Goal: Information Seeking & Learning: Learn about a topic

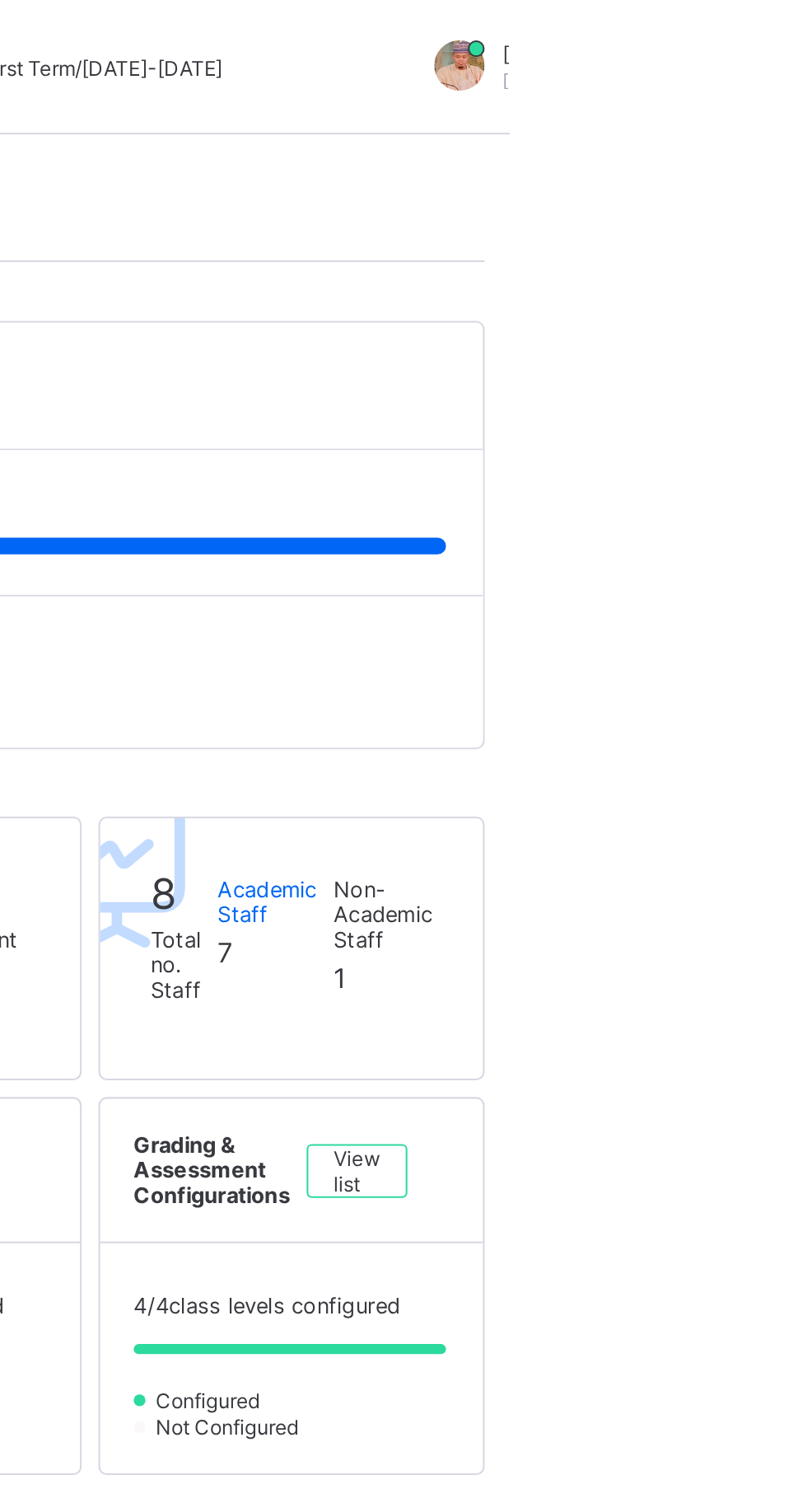
click at [767, 119] on div "School Summary Attendance Analytics Performance Analytics" at bounding box center [502, 112] width 585 height 34
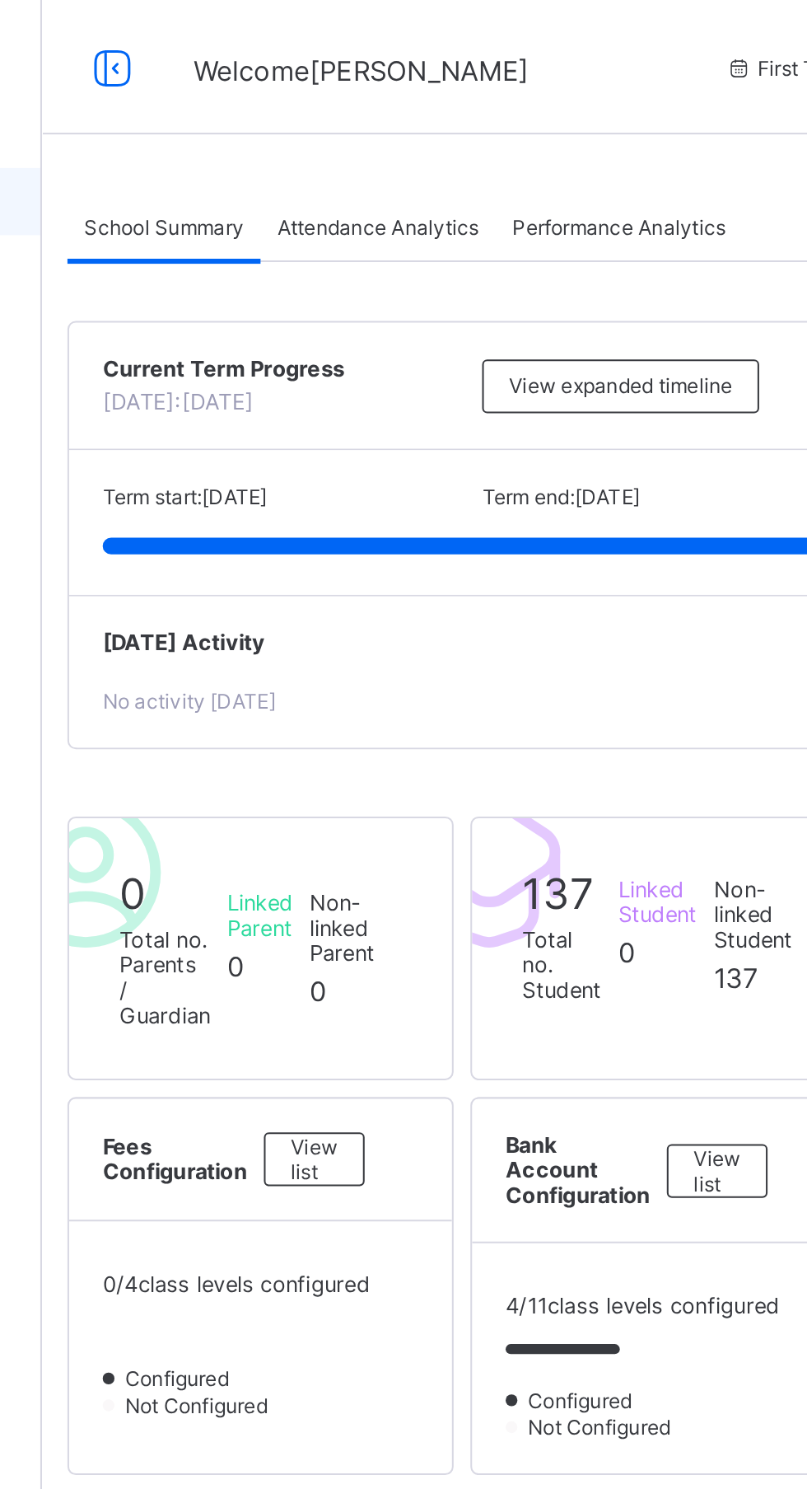
click at [364, 105] on span "Attendance Analytics" at bounding box center [362, 111] width 99 height 12
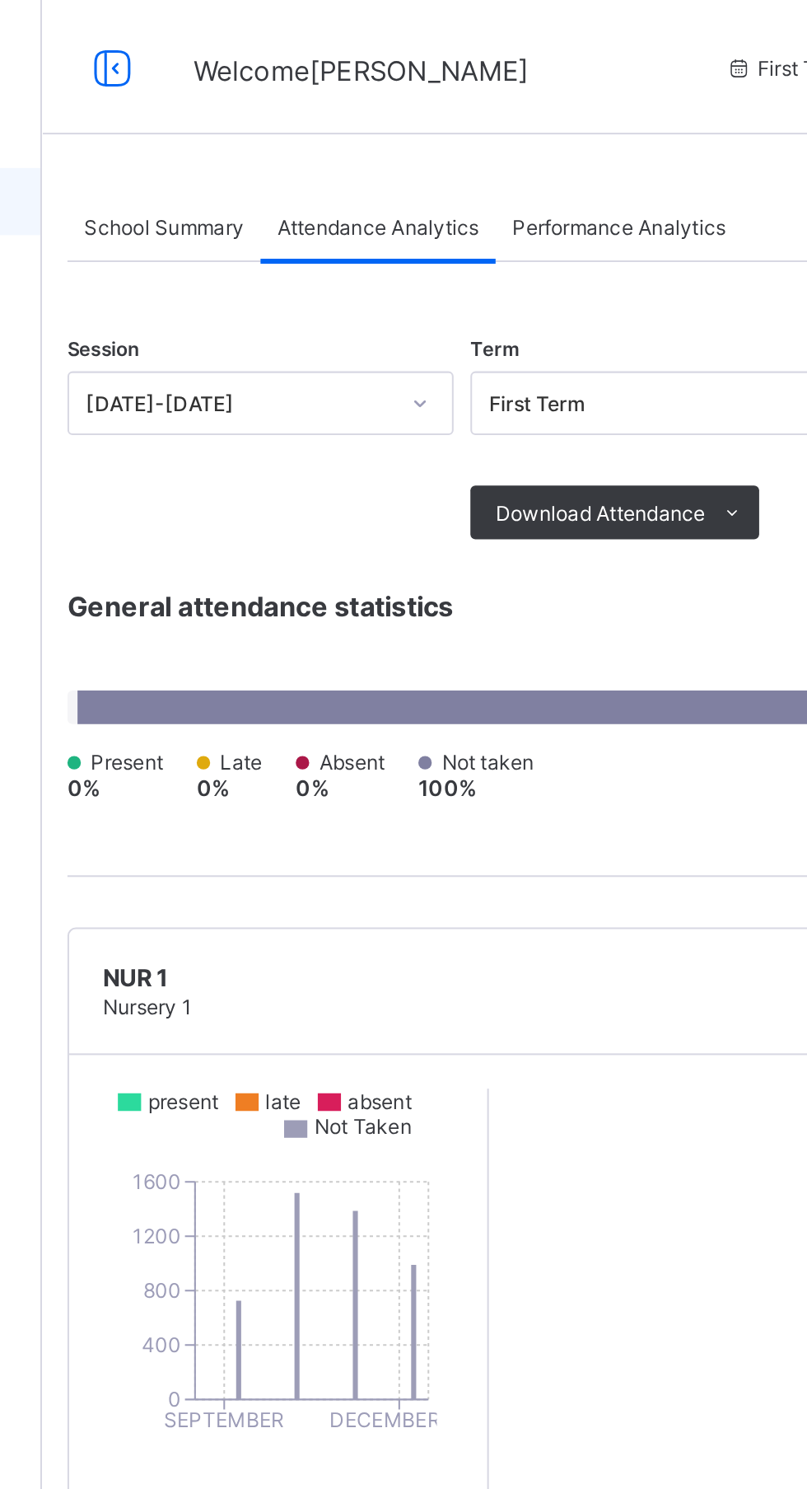
click at [497, 111] on span "Performance Analytics" at bounding box center [480, 111] width 105 height 12
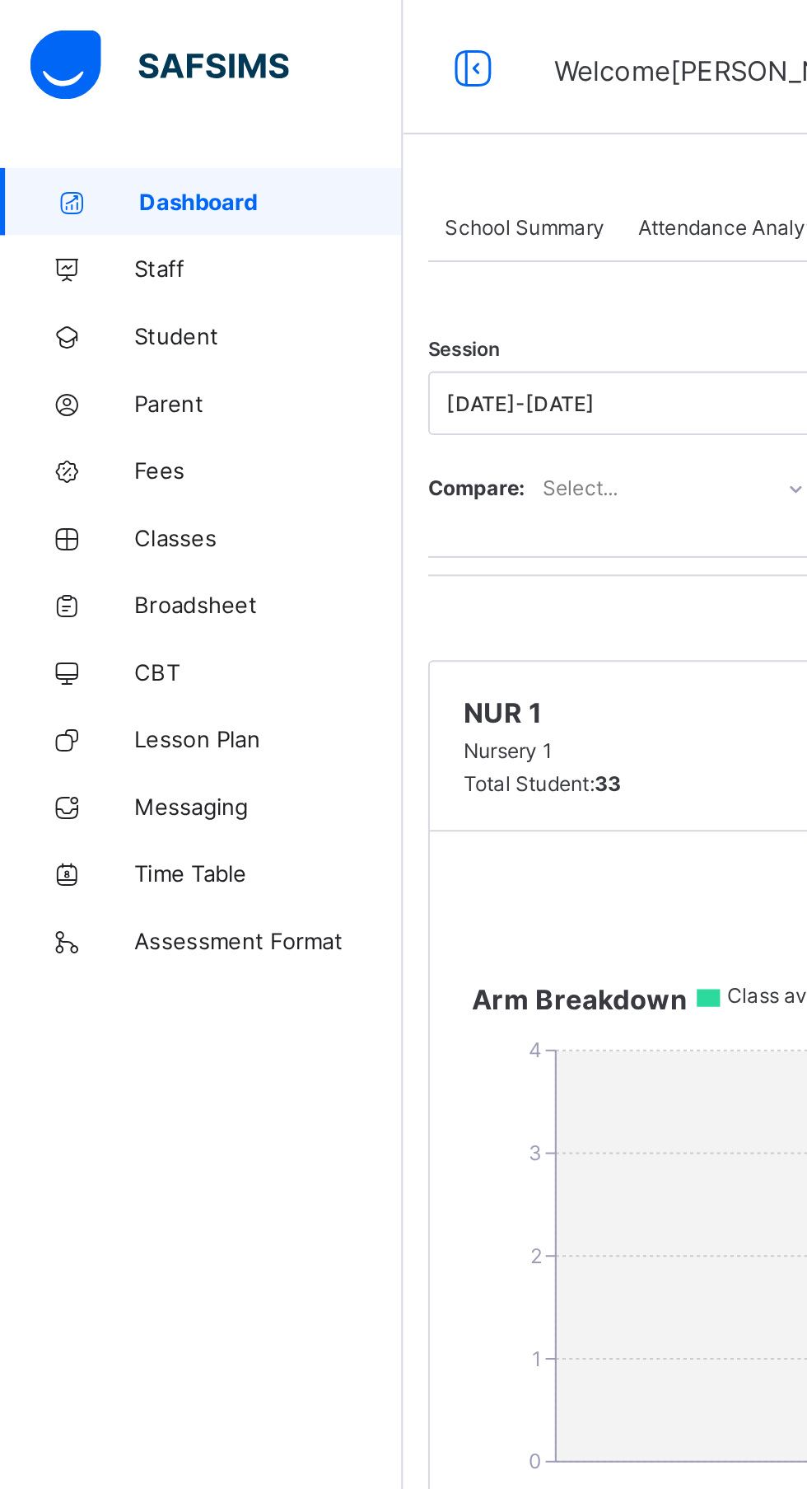
click at [71, 144] on link "Staff" at bounding box center [99, 131] width 198 height 33
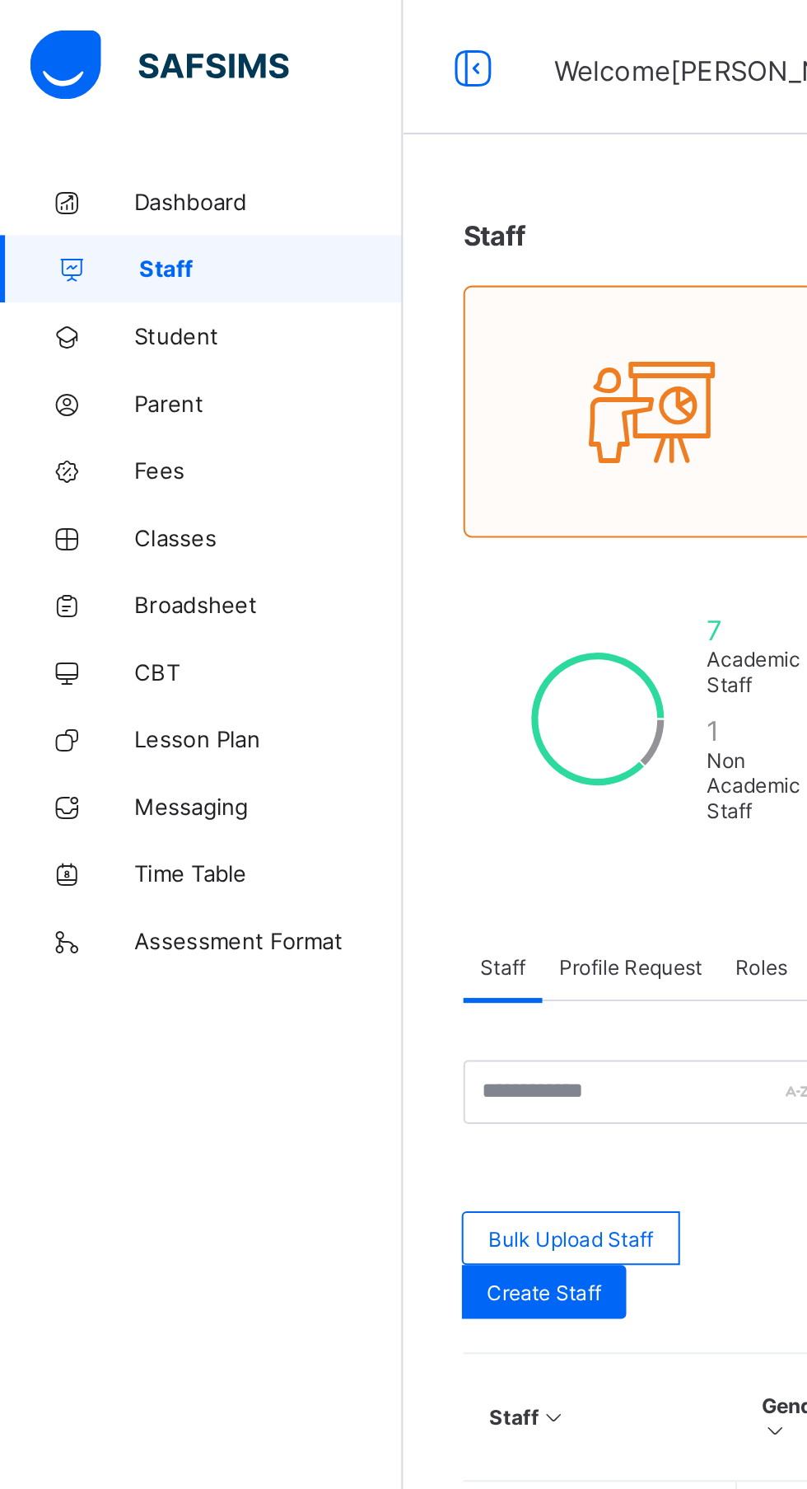
click at [82, 175] on link "Student" at bounding box center [99, 164] width 198 height 33
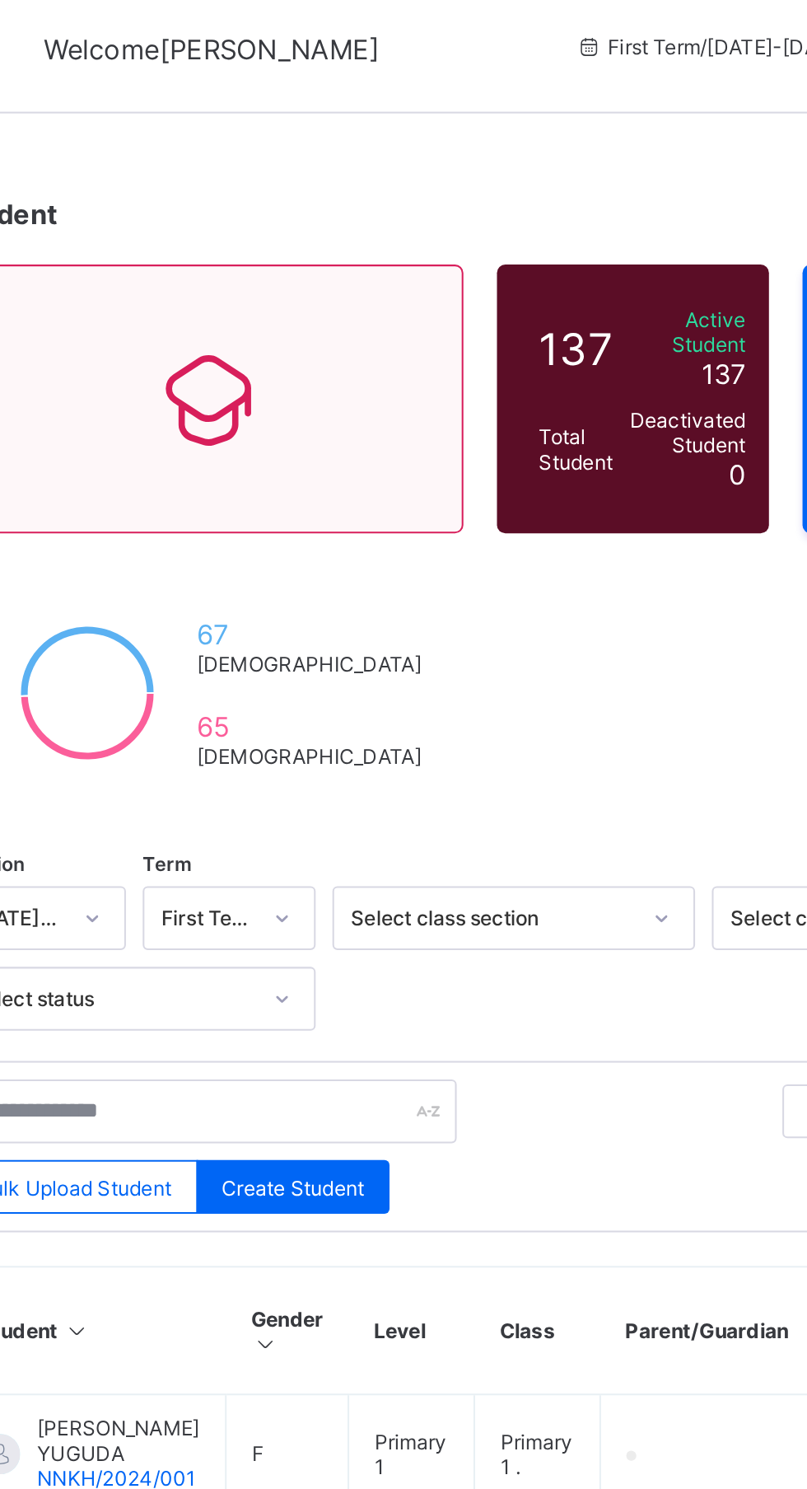
click at [559, 210] on span "Deactivated Student" at bounding box center [587, 222] width 57 height 25
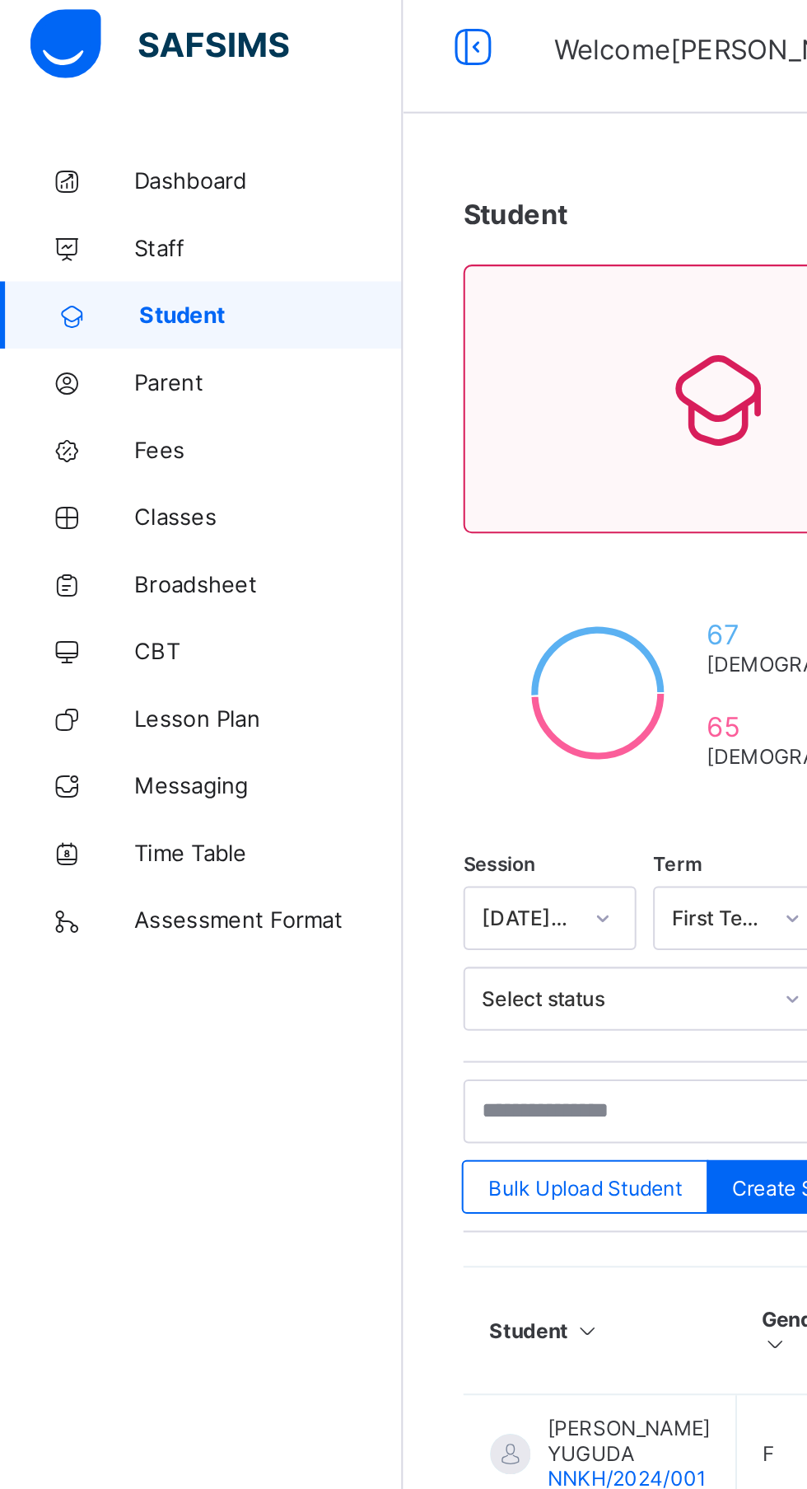
click at [96, 105] on link "Dashboard" at bounding box center [99, 98] width 198 height 33
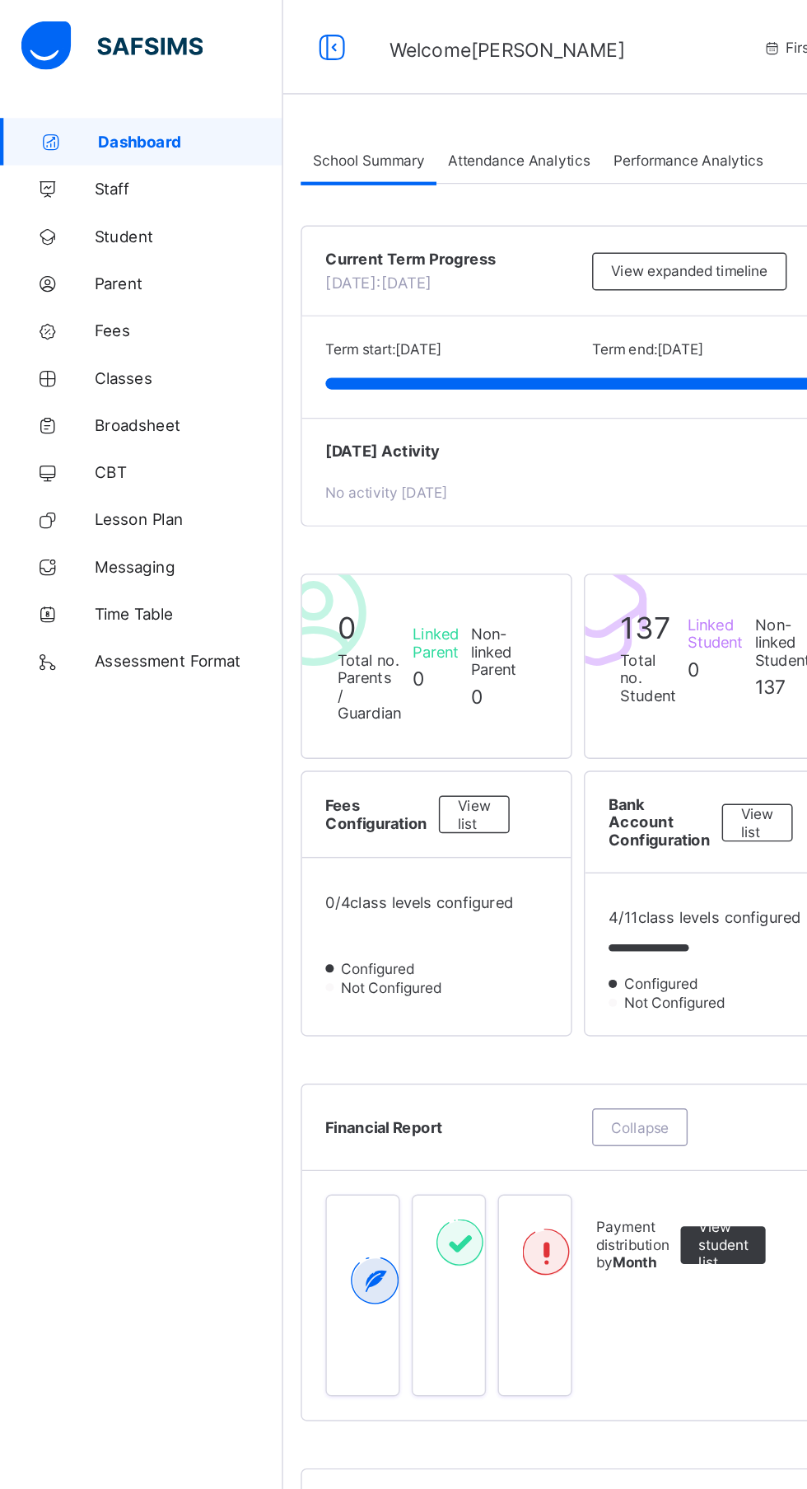
click at [98, 268] on span "Classes" at bounding box center [132, 263] width 132 height 13
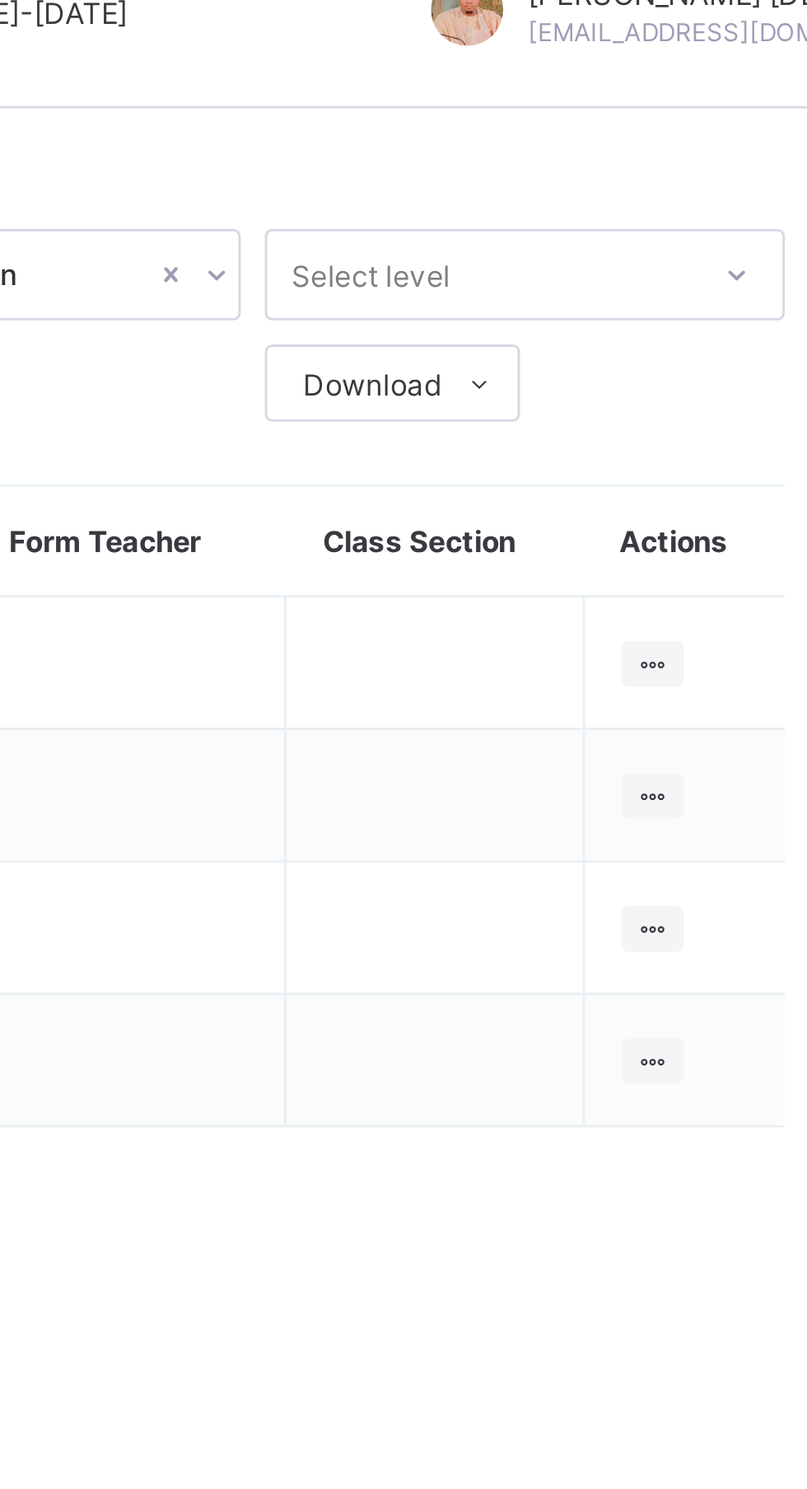
click at [0, 0] on ul "View Class Assign form Teacher" at bounding box center [0, 0] width 0 height 0
click at [0, 0] on div "View Class" at bounding box center [0, 0] width 0 height 0
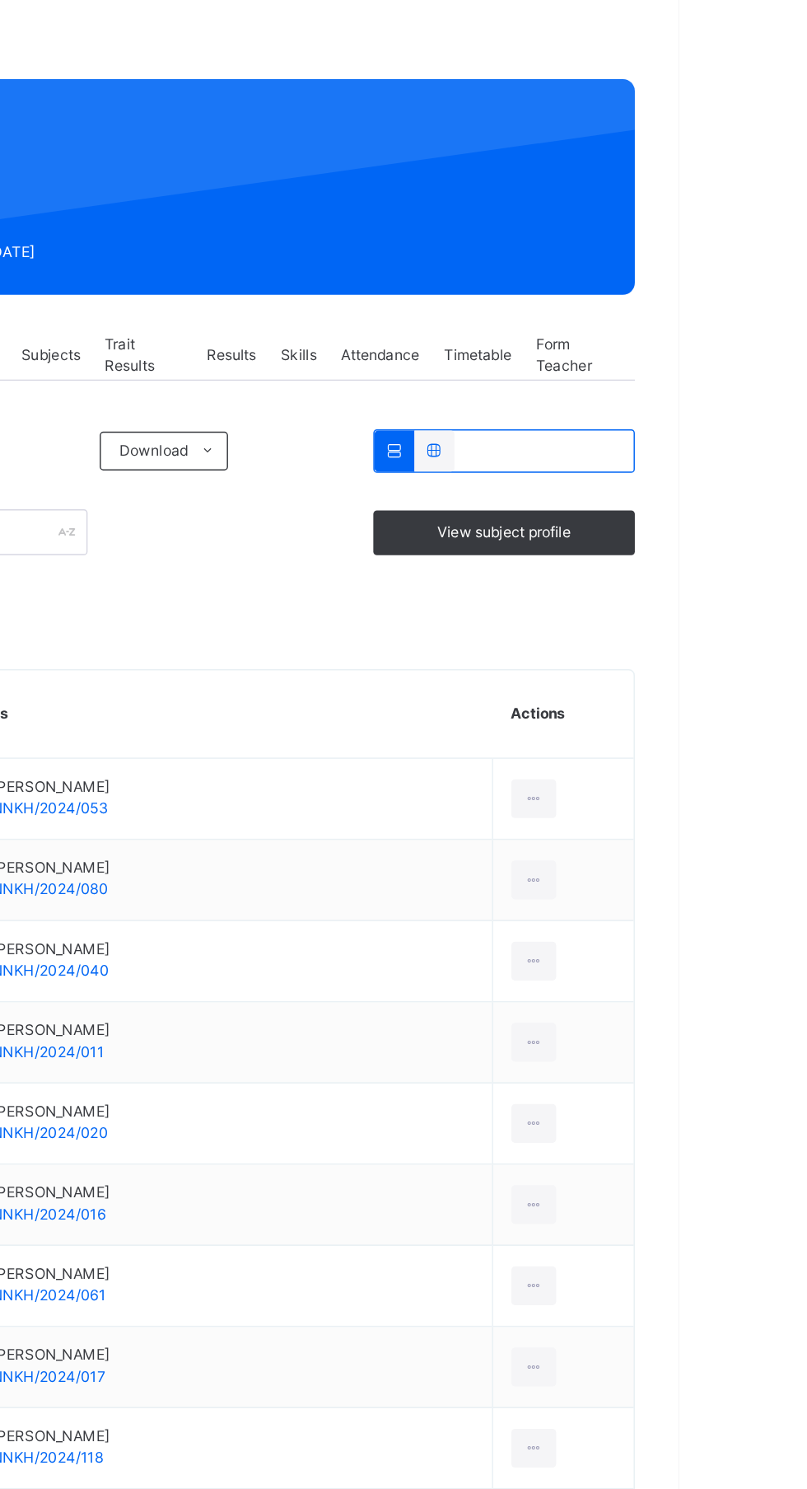
click at [393, 328] on span "Subjects" at bounding box center [380, 326] width 40 height 15
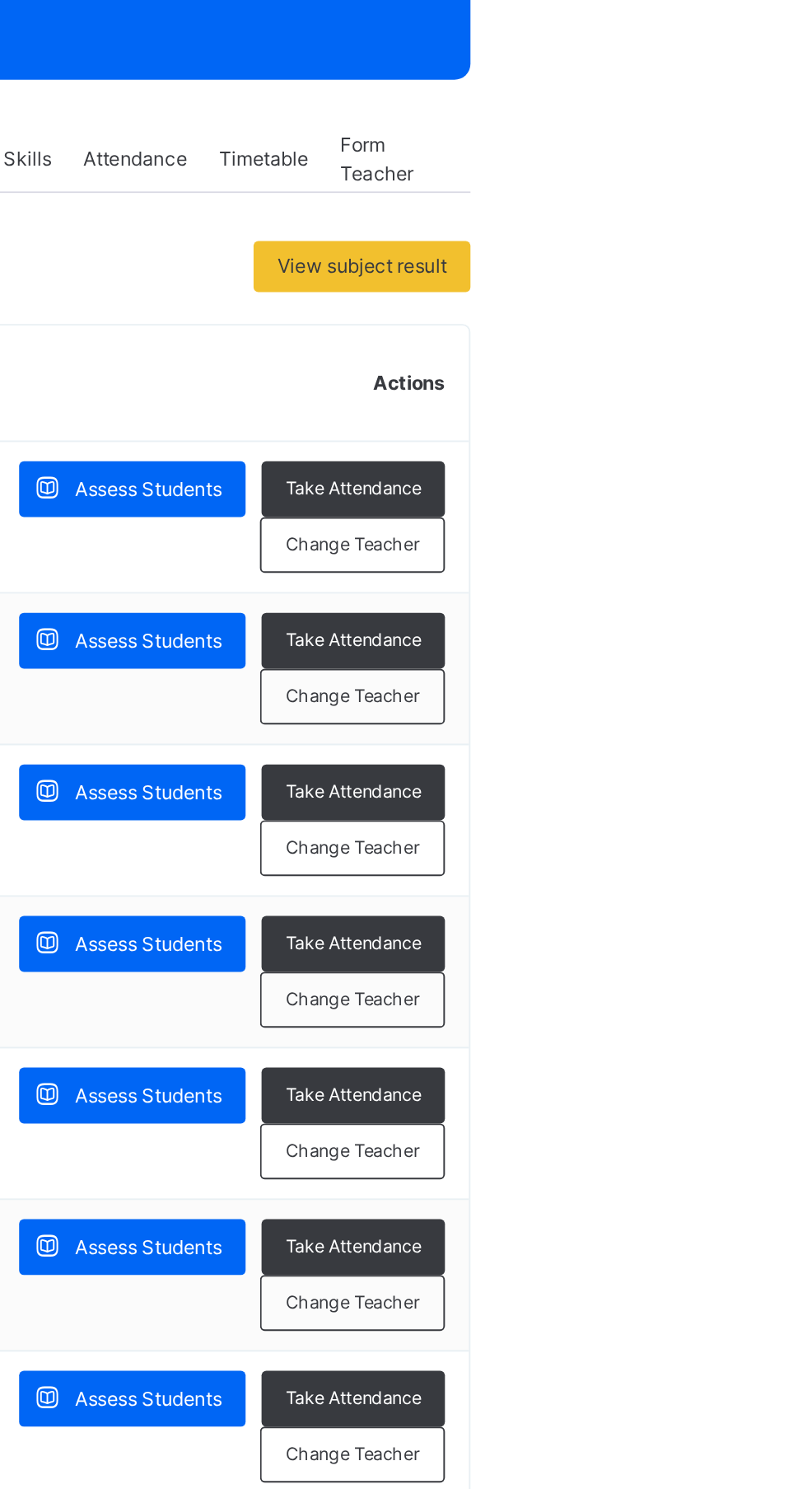
click at [649, 497] on span "Assess Students" at bounding box center [611, 496] width 76 height 15
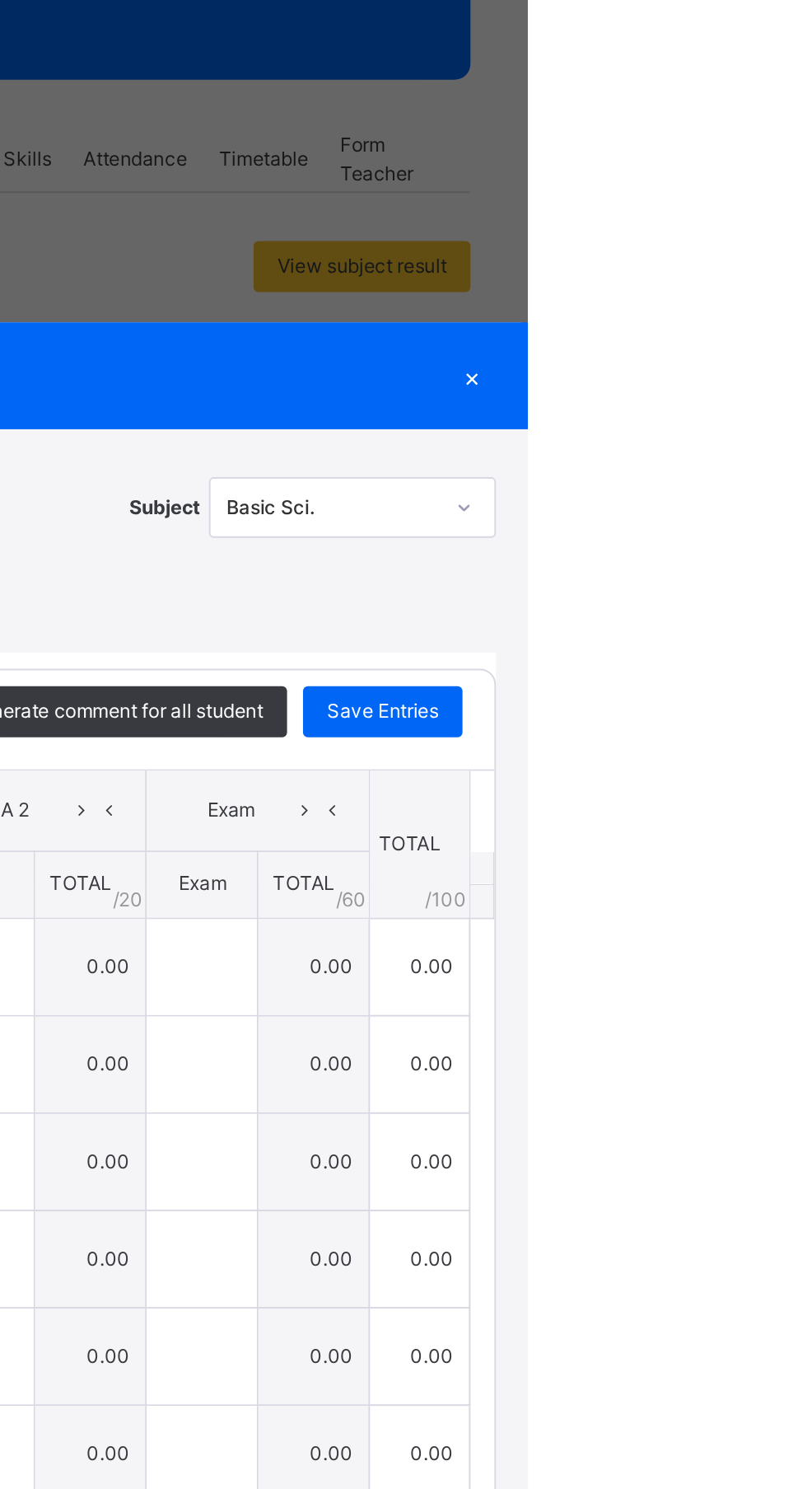
click at [454, 670] on span "CA 1" at bounding box center [423, 662] width 62 height 15
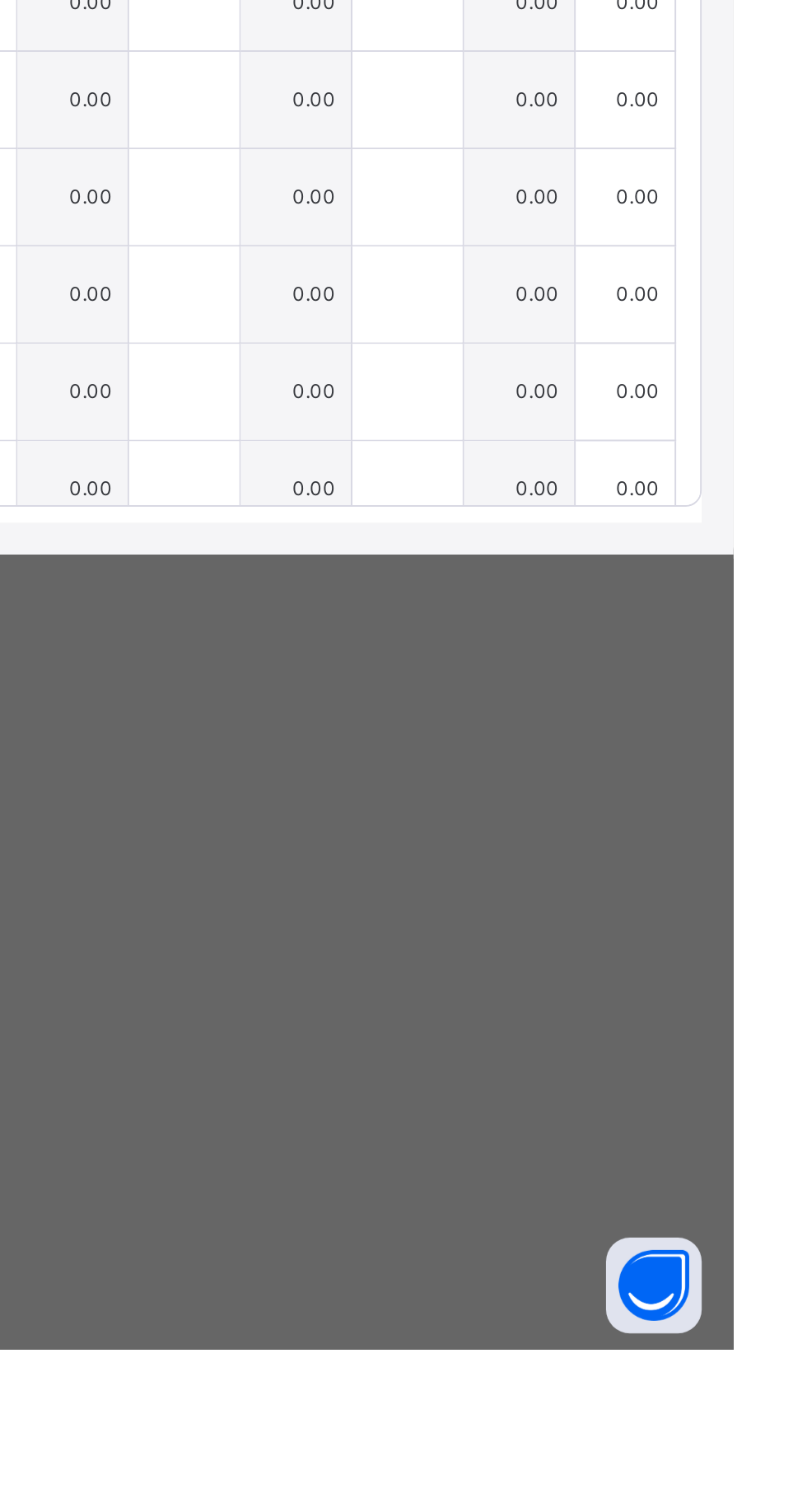
click at [437, 768] on div at bounding box center [408, 742] width 57 height 49
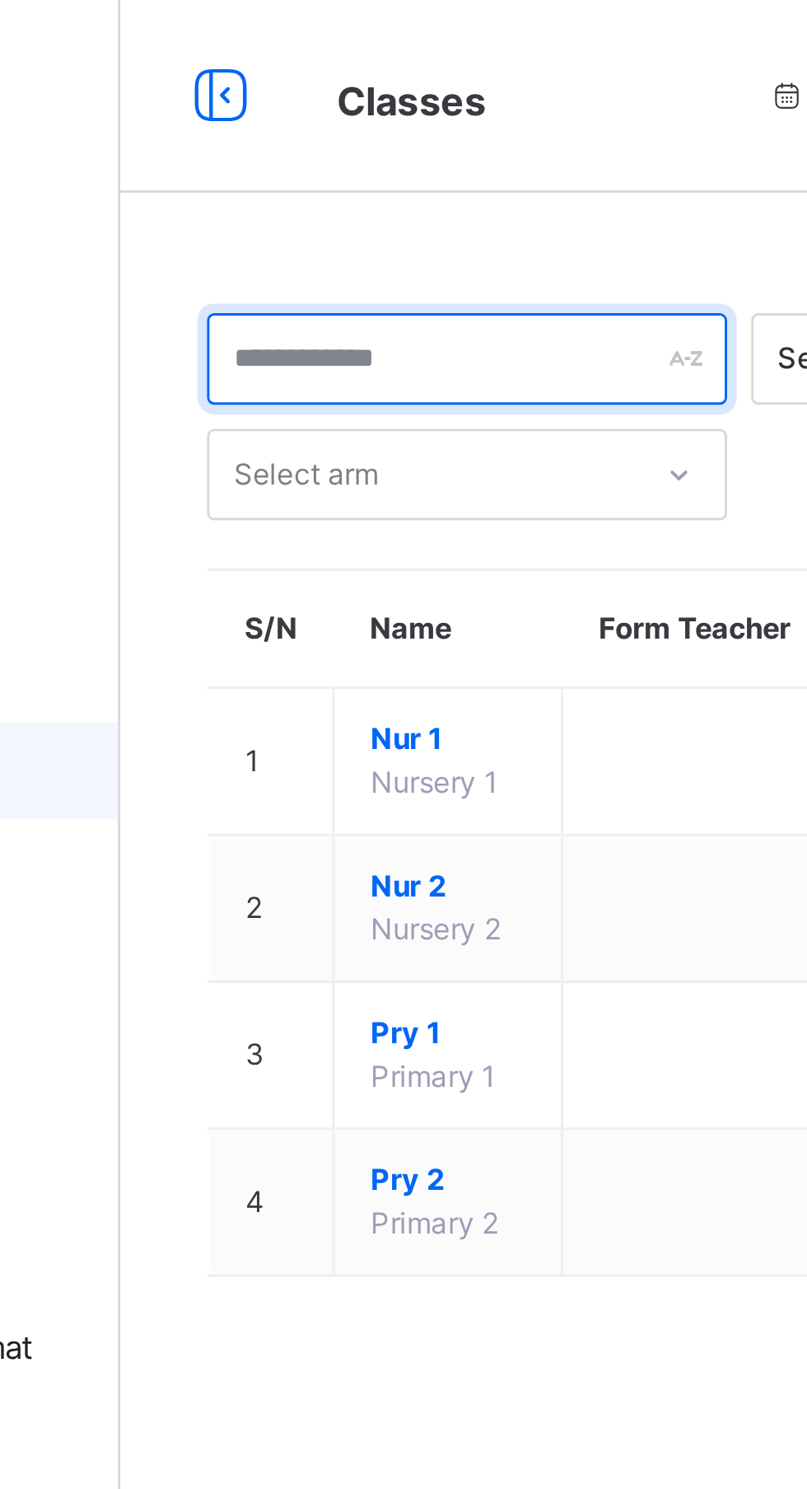
click at [340, 128] on input "text" at bounding box center [316, 122] width 178 height 31
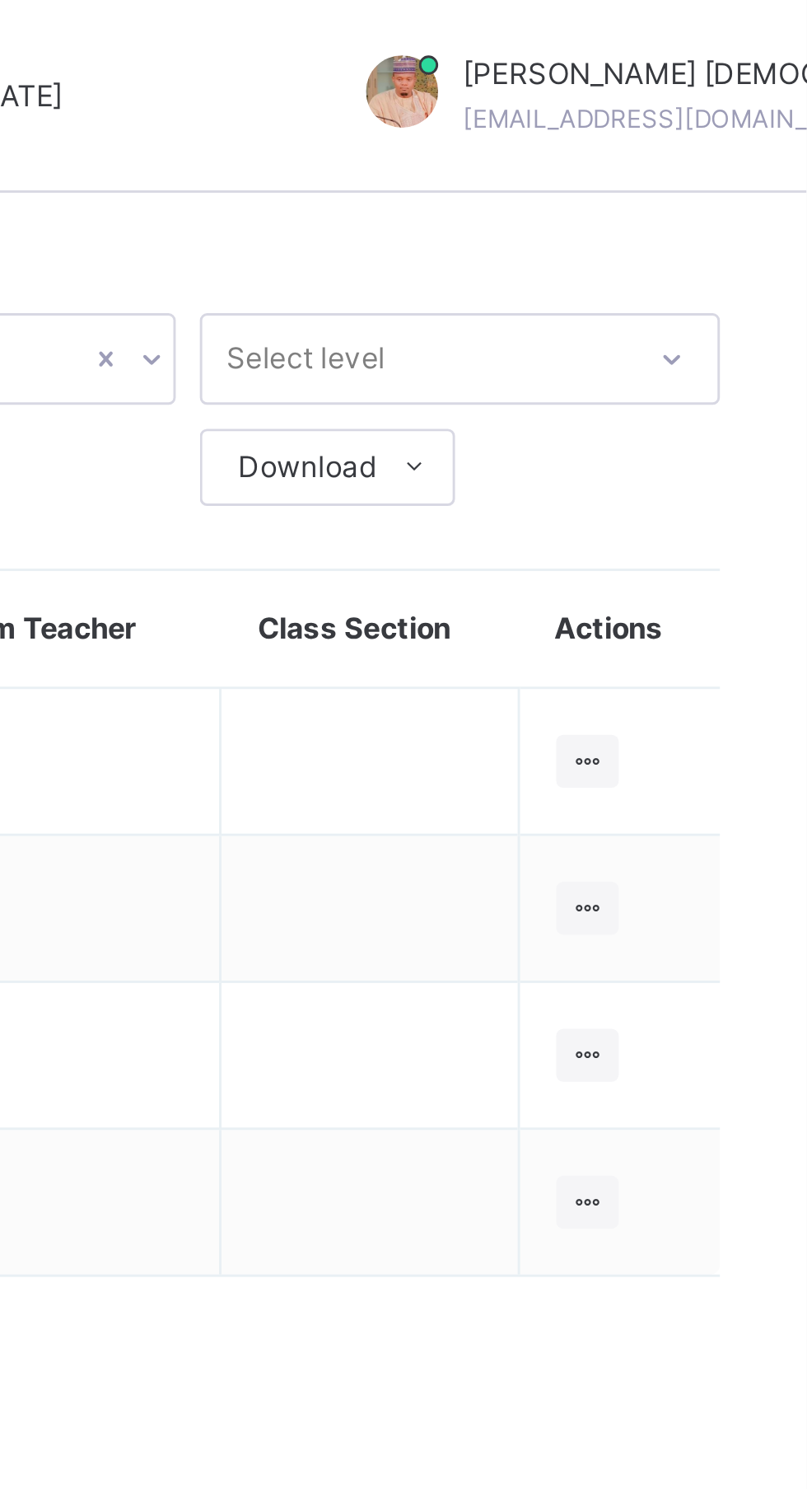
click at [736, 260] on icon at bounding box center [733, 260] width 14 height 12
click at [0, 0] on div "View Class" at bounding box center [0, 0] width 0 height 0
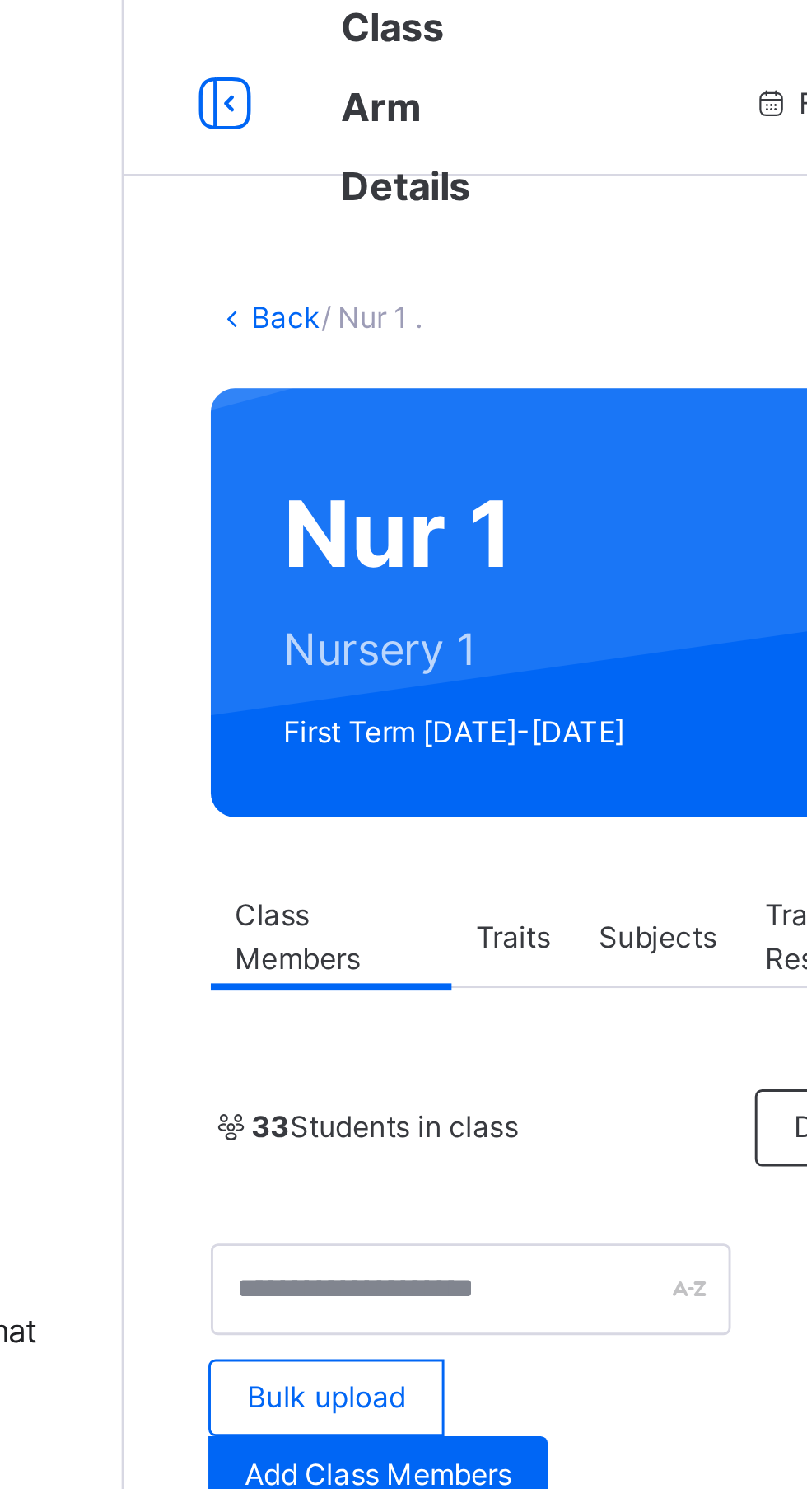
click at [389, 326] on span "Subjects" at bounding box center [380, 326] width 40 height 15
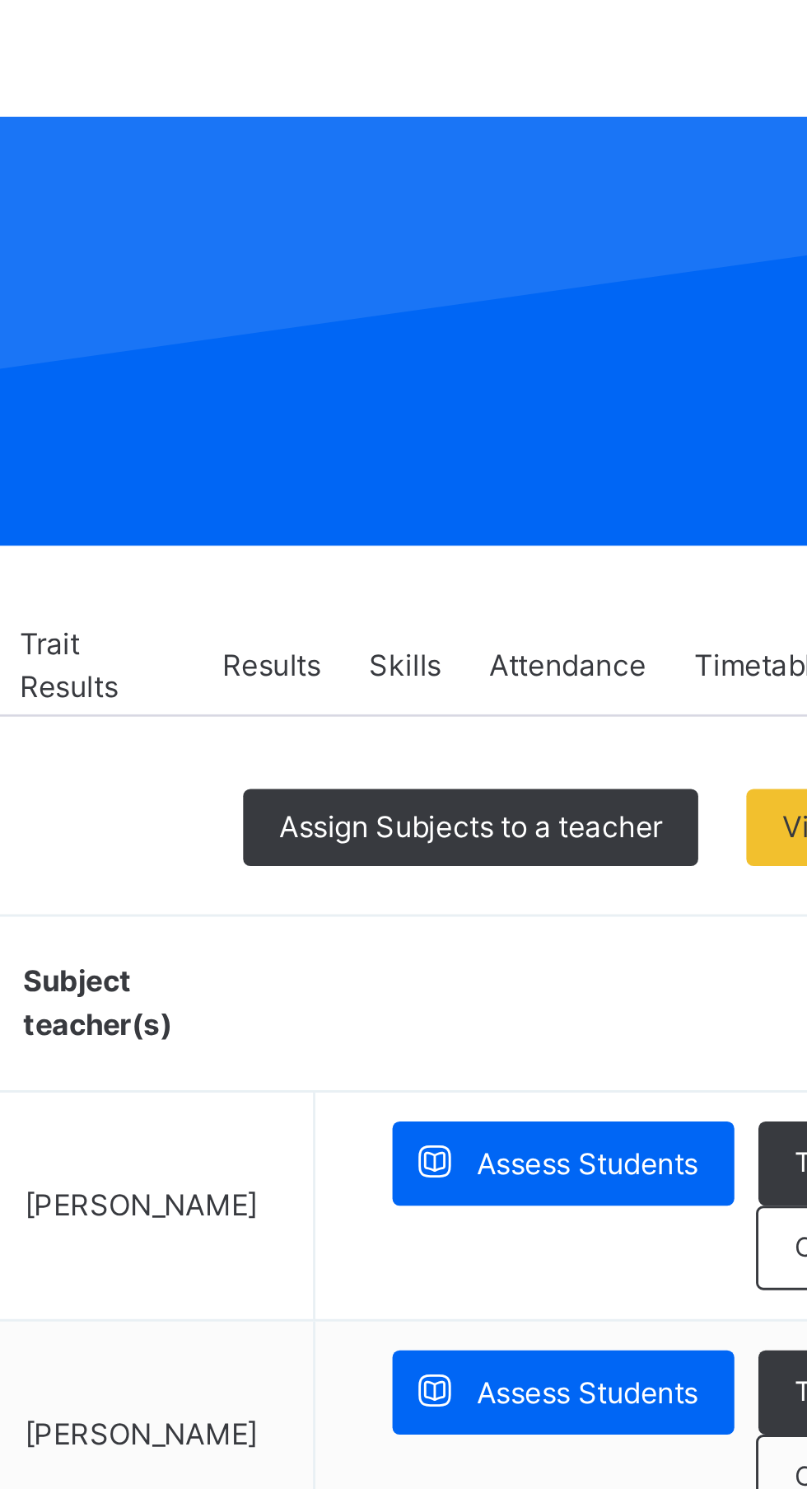
click at [667, 386] on div "View subject result" at bounding box center [722, 381] width 112 height 26
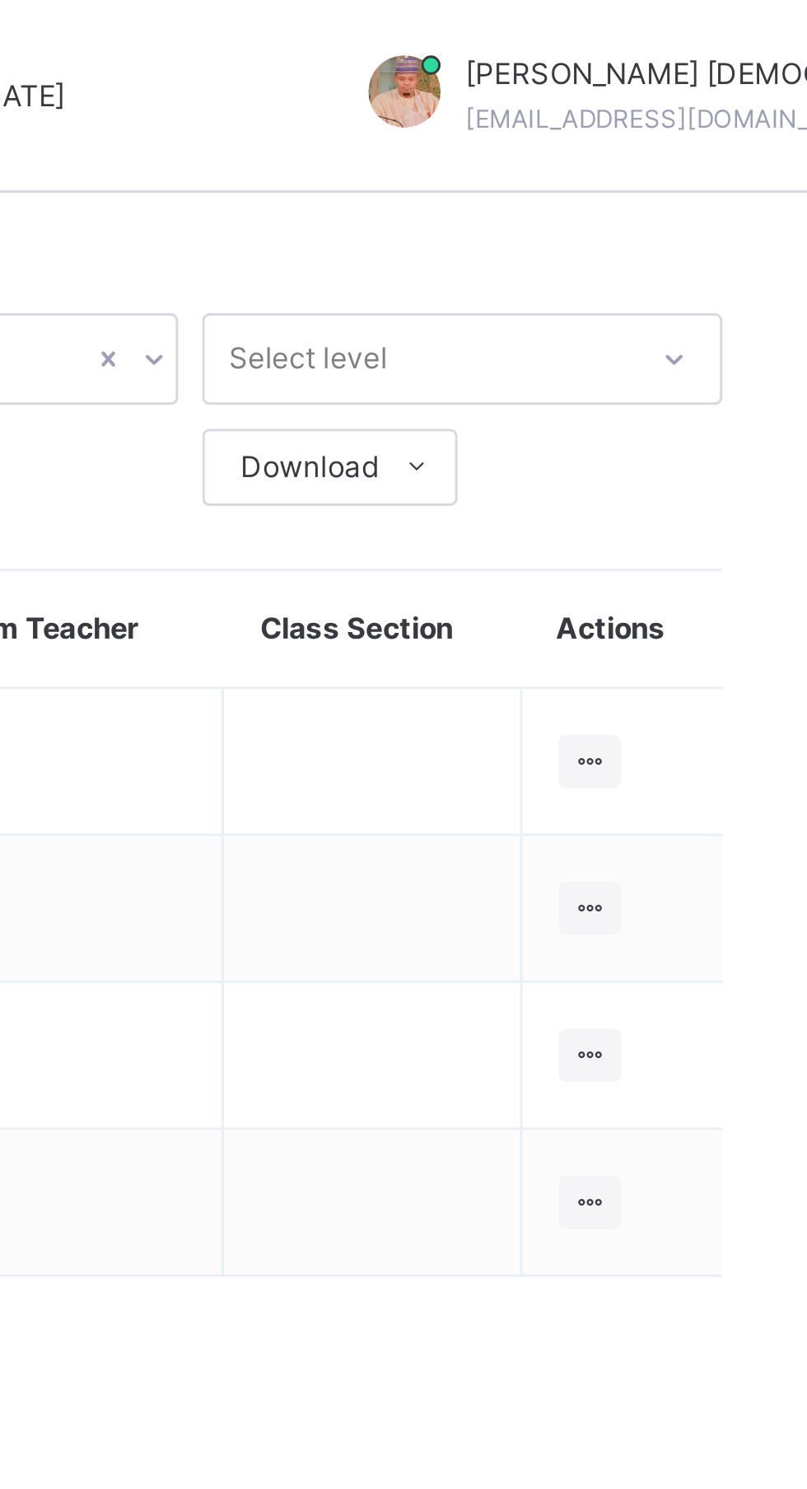
click at [737, 311] on icon at bounding box center [733, 310] width 14 height 12
click at [0, 0] on div "View Class" at bounding box center [0, 0] width 0 height 0
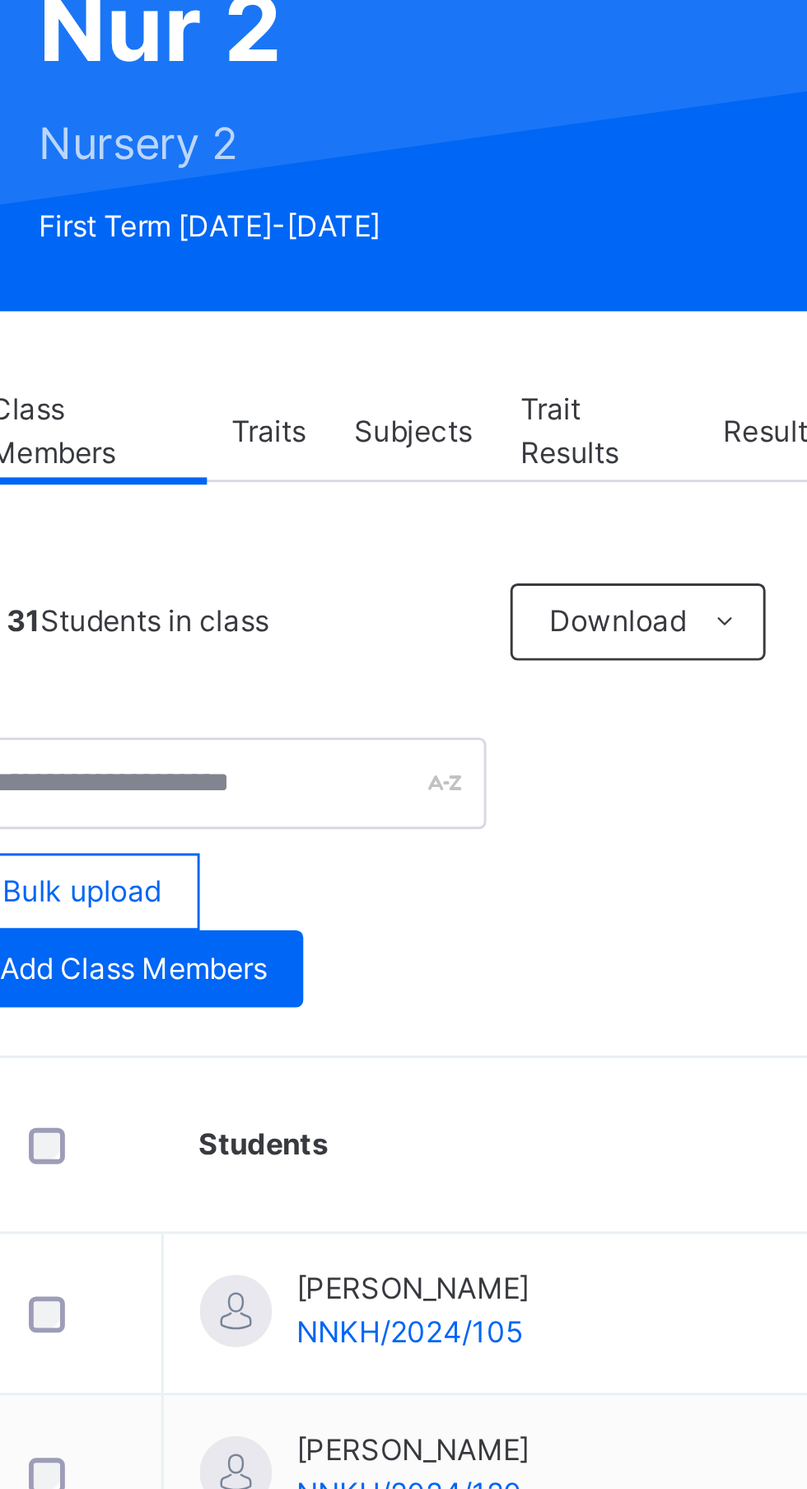
click at [385, 326] on span "Subjects" at bounding box center [380, 326] width 40 height 15
